Goal: Task Accomplishment & Management: Complete application form

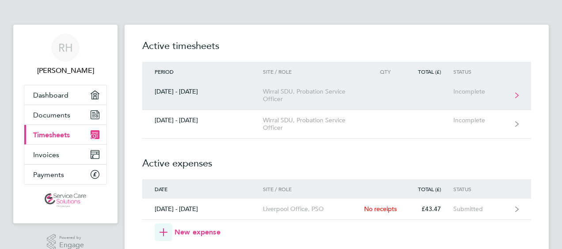
click at [476, 95] on link "[DATE] - [DATE] Wirral SDU, Probation Service Officer Incomplete" at bounding box center [336, 95] width 389 height 29
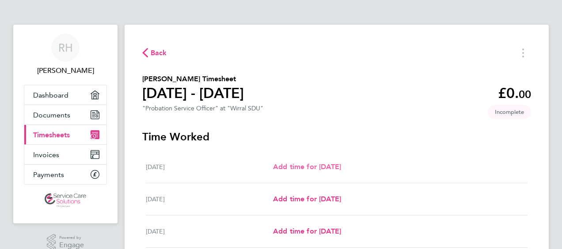
click at [321, 164] on span "Add time for [DATE]" at bounding box center [307, 166] width 68 height 8
select select "30"
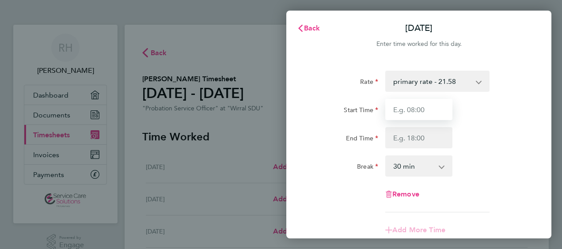
click at [405, 109] on input "Start Time" at bounding box center [418, 109] width 67 height 21
type input "0"
type input "09:00"
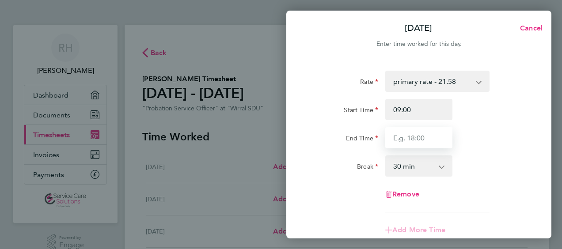
click at [403, 140] on input "End Time" at bounding box center [418, 137] width 67 height 21
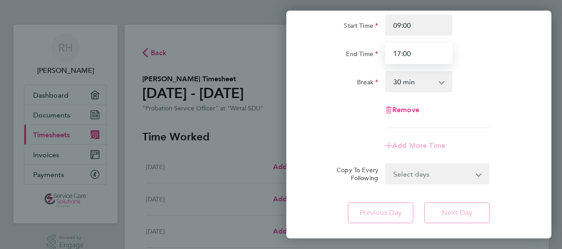
scroll to position [85, 0]
type input "17:00"
click at [476, 178] on select "Select days Day Weekday (Mon-Fri) Weekend (Sat-Sun) [DATE] [DATE] [DATE] [DATE]…" at bounding box center [432, 173] width 93 height 19
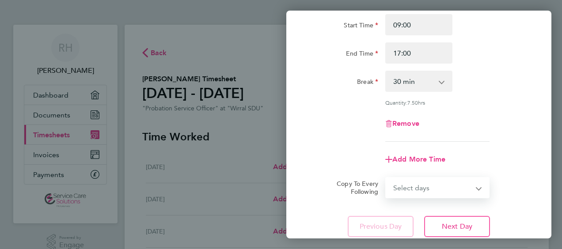
select select "WEEKDAY"
click at [386, 178] on select "Select days Day Weekday (Mon-Fri) Weekend (Sat-Sun) [DATE] [DATE] [DATE] [DATE]…" at bounding box center [432, 187] width 93 height 19
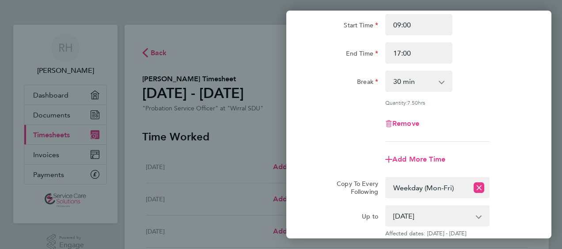
click at [358, 190] on label "Copy To Every Following" at bounding box center [353, 188] width 49 height 16
click at [386, 190] on select "Select days Day Weekday (Mon-Fri) Weekend (Sat-Sun) [DATE] [DATE] [DATE] [DATE]…" at bounding box center [427, 187] width 82 height 19
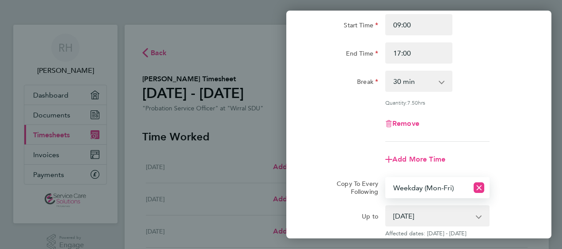
click at [437, 219] on select "[DATE] [DATE] [DATE] [DATE] [DATE] [DATE]" at bounding box center [432, 215] width 92 height 19
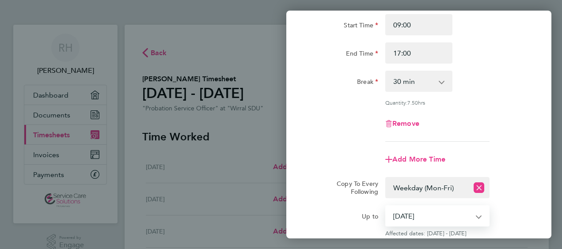
select select "[DATE]"
click at [386, 206] on select "[DATE] [DATE] [DATE] [DATE] [DATE] [DATE]" at bounding box center [432, 215] width 92 height 19
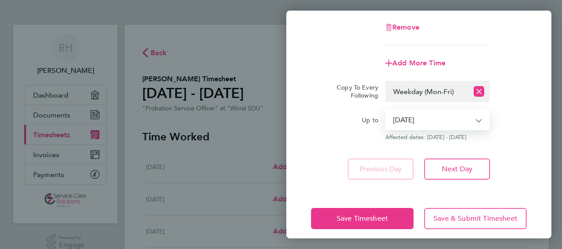
scroll to position [182, 0]
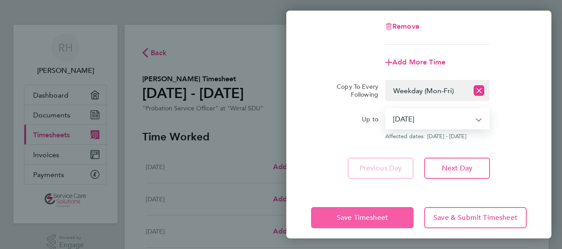
click at [378, 220] on span "Save Timesheet" at bounding box center [361, 217] width 51 height 9
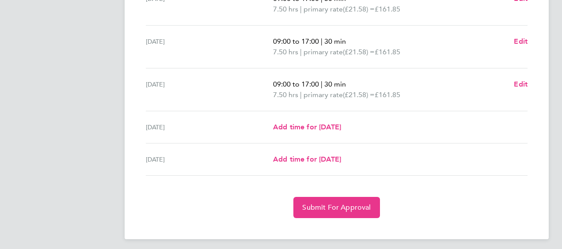
scroll to position [349, 0]
click at [341, 205] on span "Submit For Approval" at bounding box center [336, 207] width 68 height 9
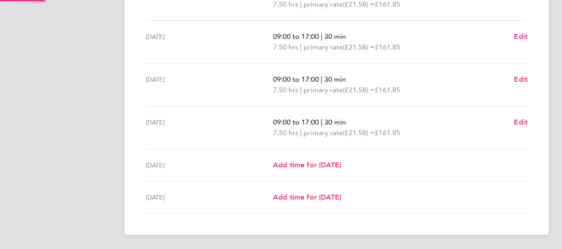
scroll to position [310, 0]
